Goal: Task Accomplishment & Management: Use online tool/utility

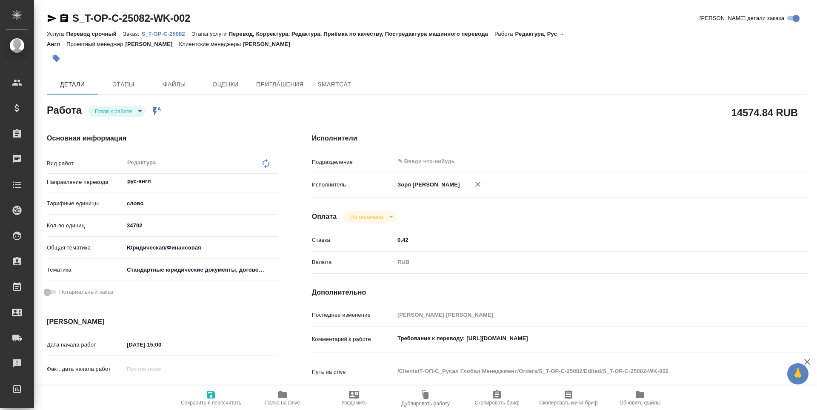
type textarea "x"
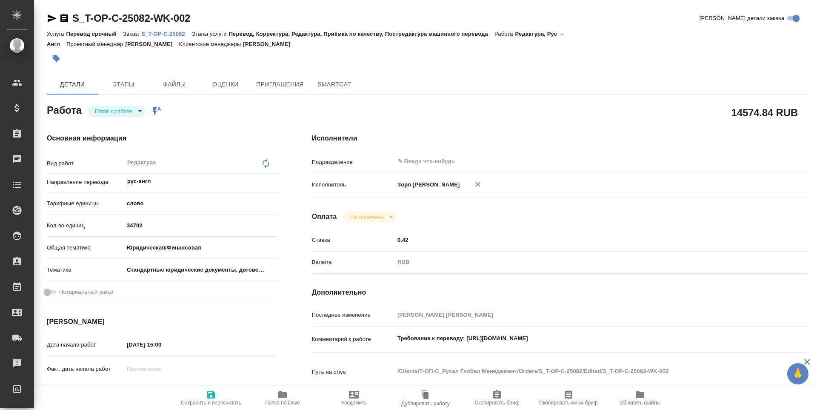
type textarea "x"
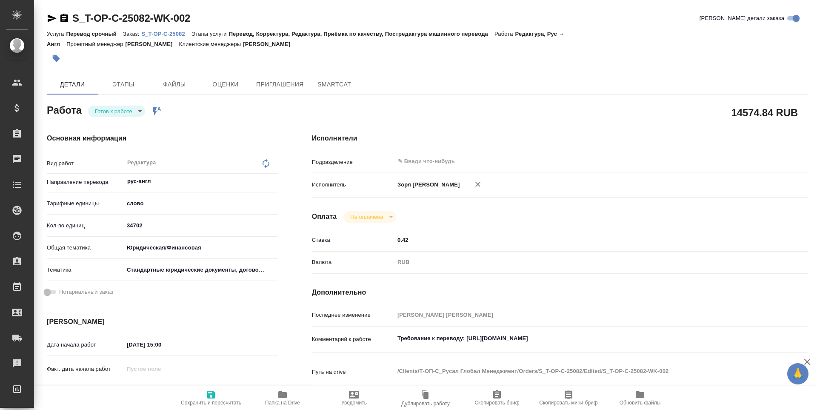
type textarea "x"
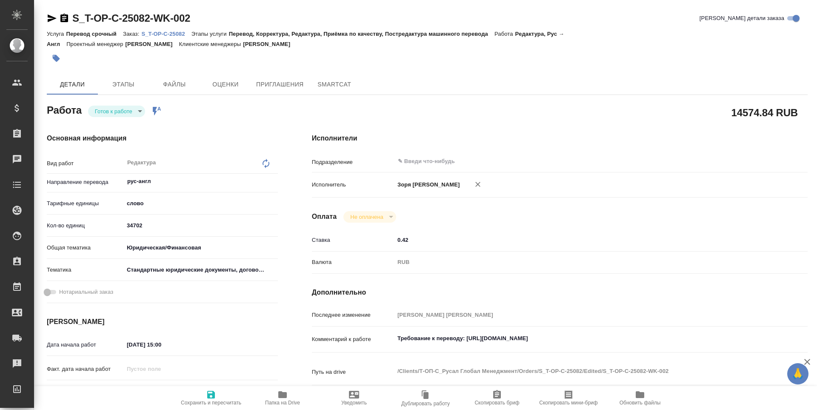
type textarea "x"
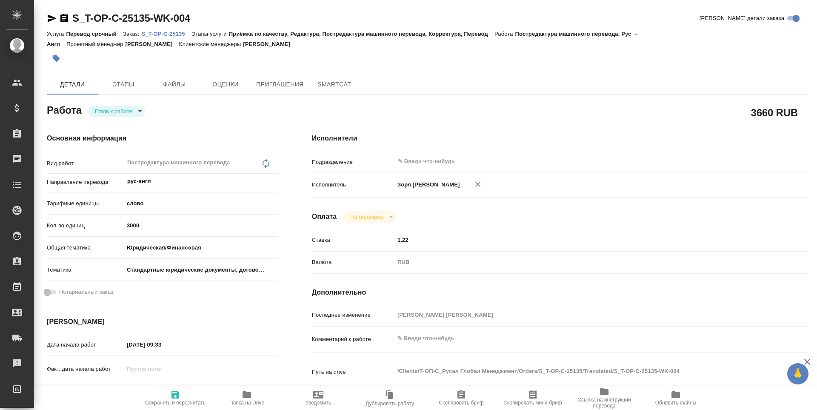
type textarea "x"
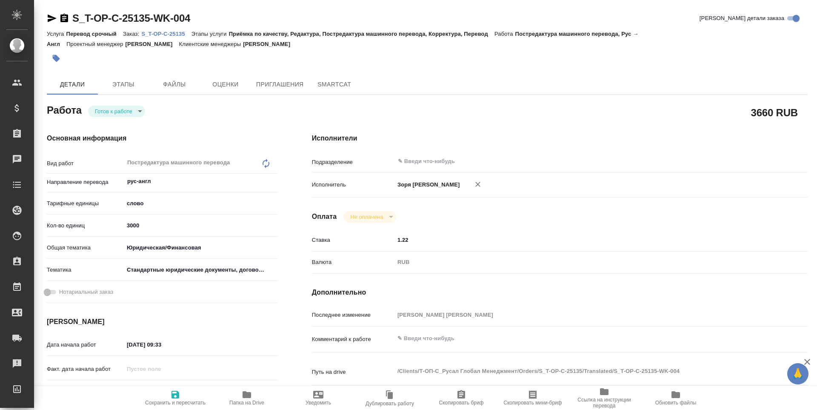
type textarea "x"
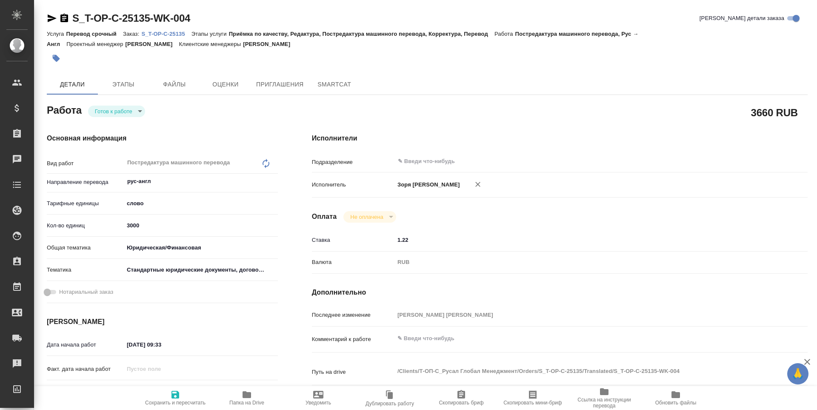
type textarea "x"
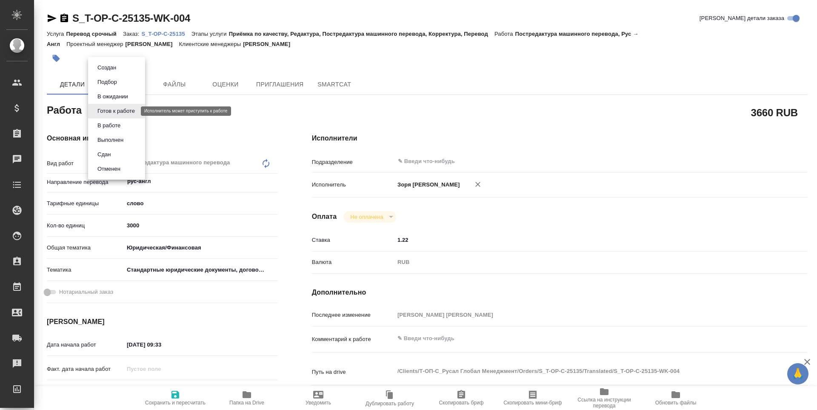
click at [126, 112] on body "🙏 .cls-1 fill:#fff; AWATERA [PERSON_NAME] Спецификации Заказы Чаты Todo Проекты…" at bounding box center [408, 205] width 817 height 410
click at [121, 124] on button "В работе" at bounding box center [109, 125] width 28 height 9
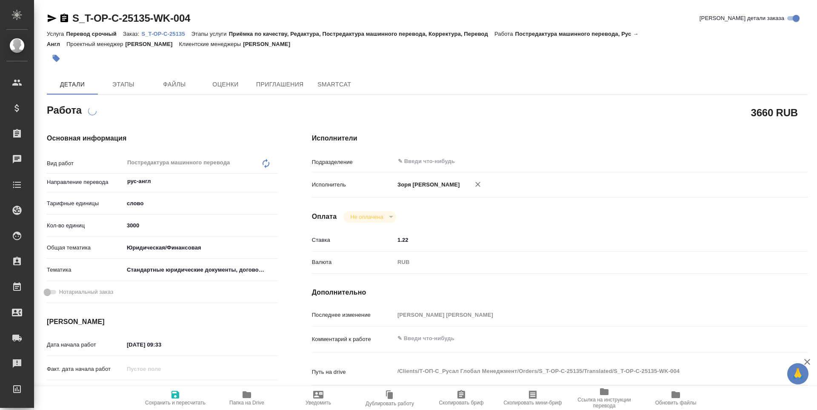
type textarea "x"
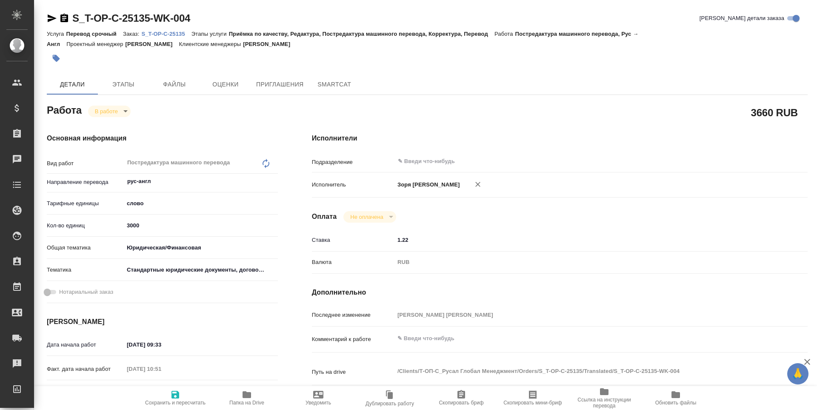
type textarea "x"
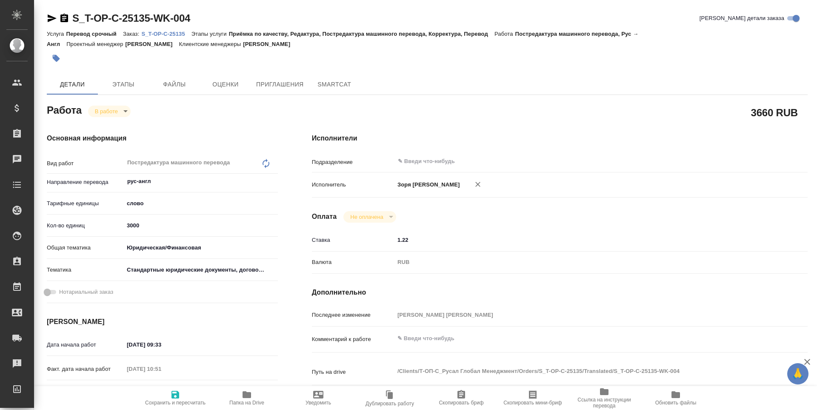
type textarea "x"
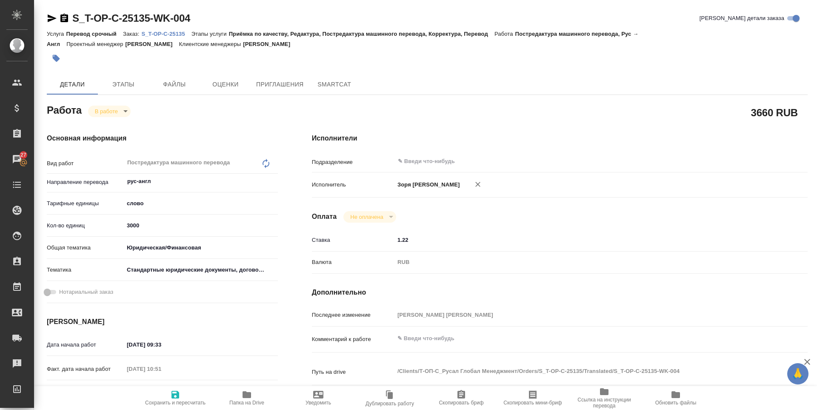
click at [244, 393] on icon "button" at bounding box center [247, 394] width 9 height 7
type textarea "x"
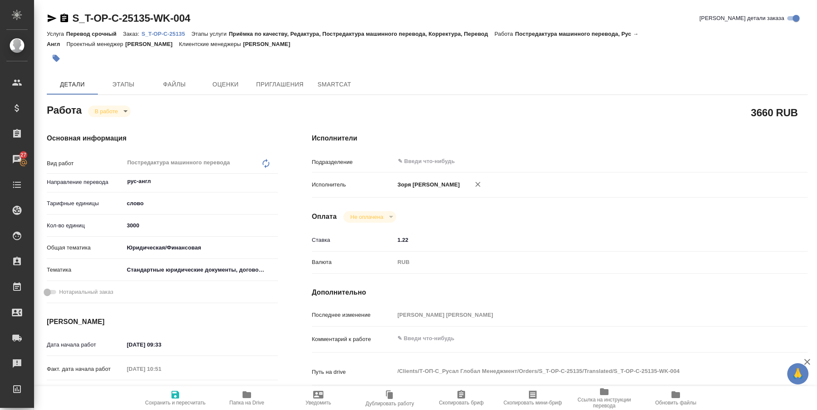
type textarea "x"
click at [129, 86] on span "Этапы" at bounding box center [123, 84] width 41 height 11
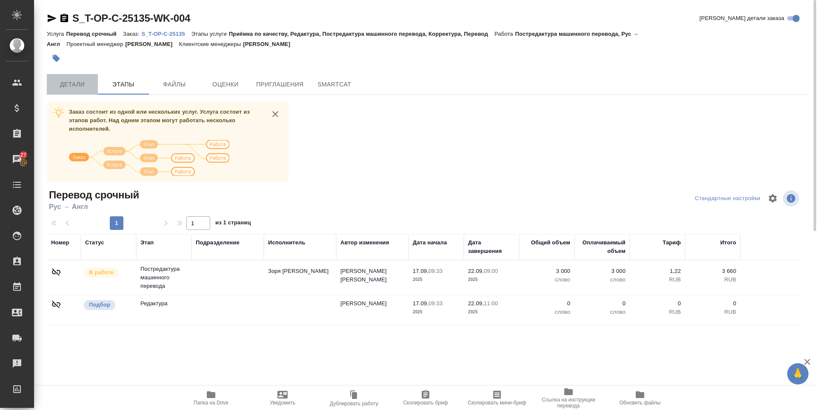
click at [72, 81] on span "Детали" at bounding box center [72, 84] width 41 height 11
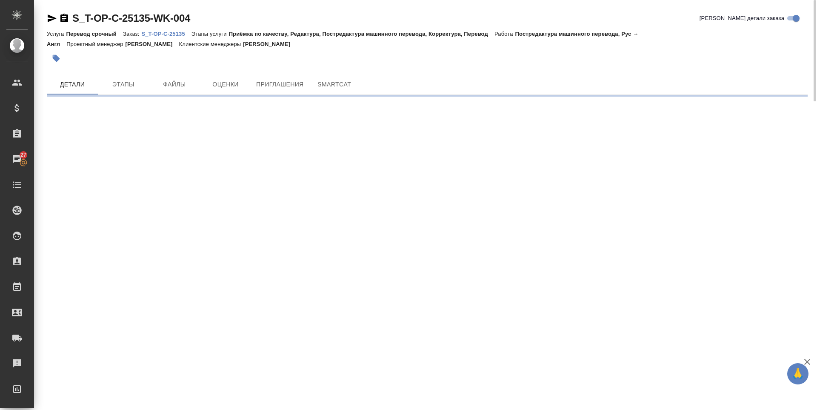
click at [50, 18] on icon "button" at bounding box center [52, 18] width 10 height 10
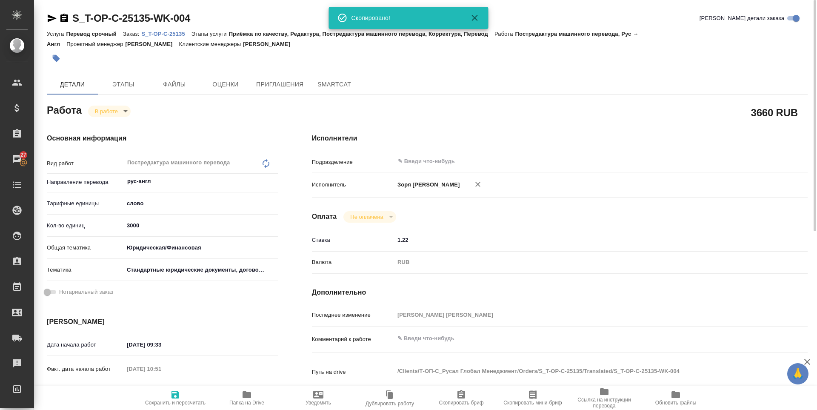
type textarea "x"
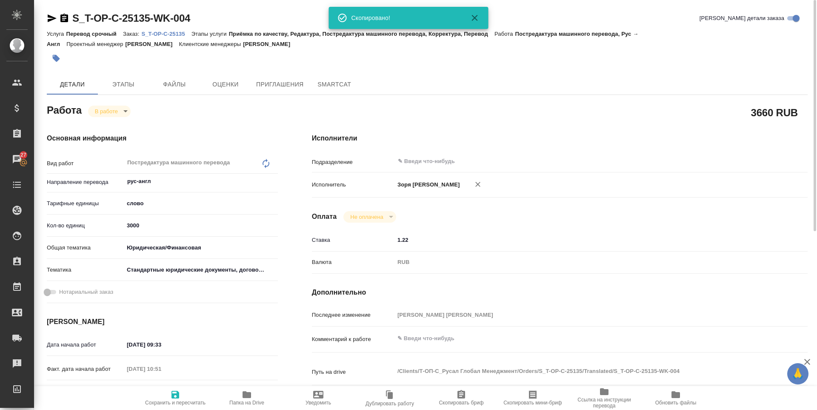
type textarea "x"
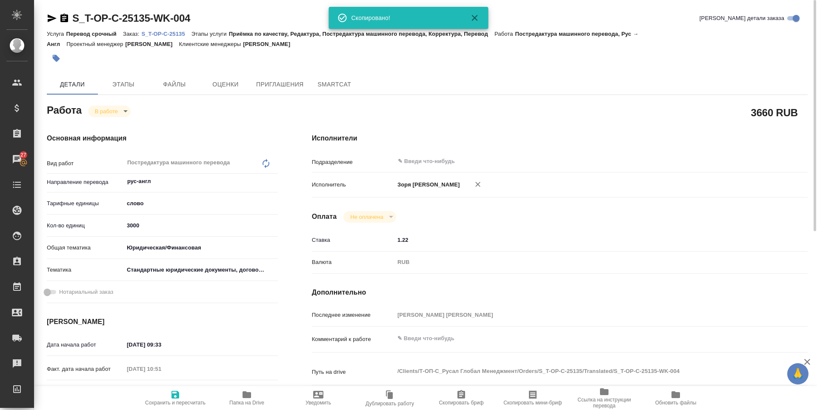
type textarea "x"
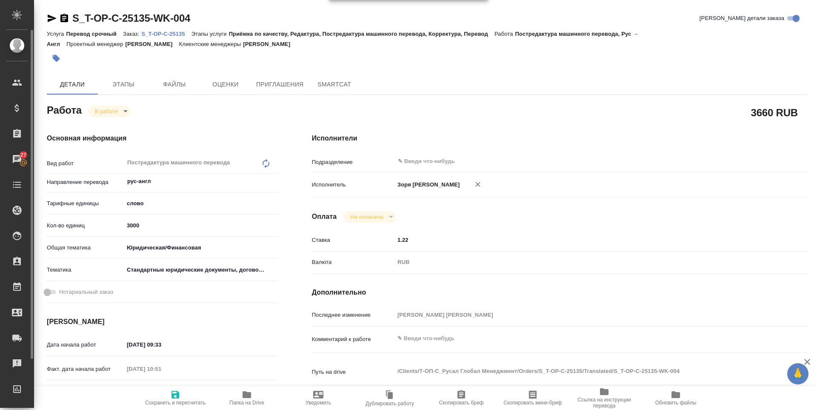
type textarea "x"
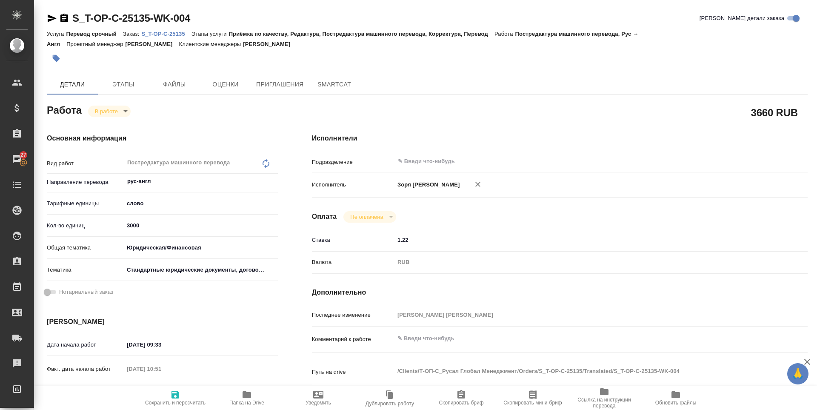
type textarea "x"
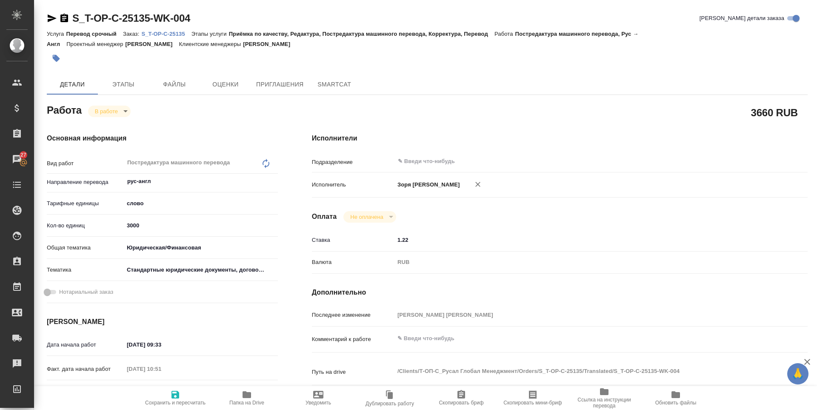
type textarea "x"
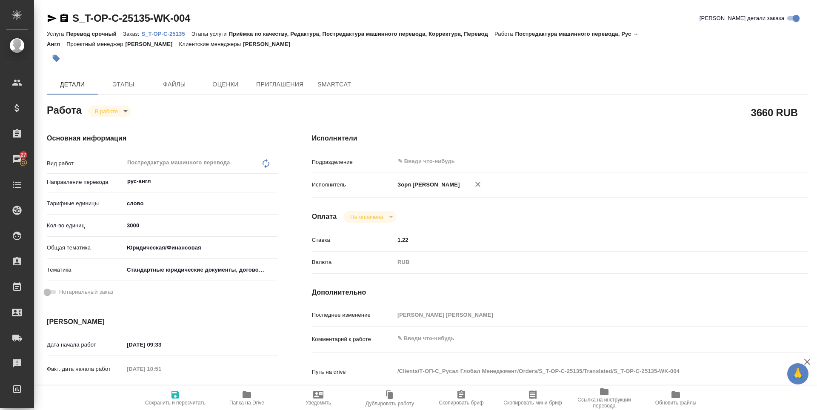
type textarea "x"
